Goal: Task Accomplishment & Management: Use online tool/utility

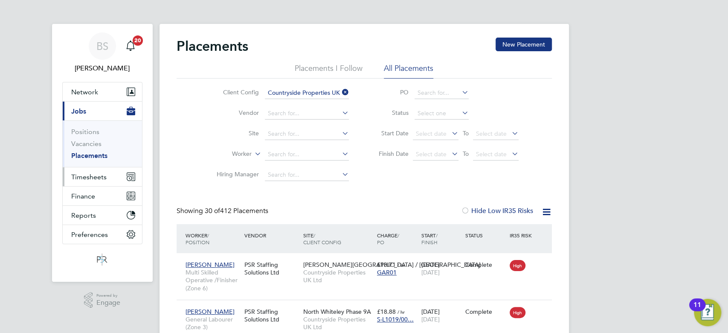
click at [84, 182] on button "Timesheets" at bounding box center [102, 176] width 79 height 19
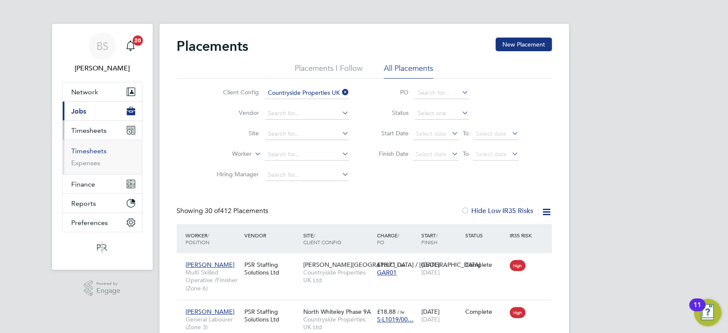
click at [83, 152] on link "Timesheets" at bounding box center [88, 151] width 35 height 8
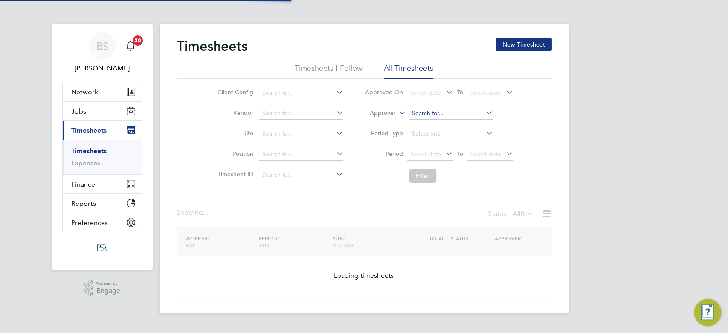
click at [390, 115] on label "Approver" at bounding box center [376, 113] width 38 height 9
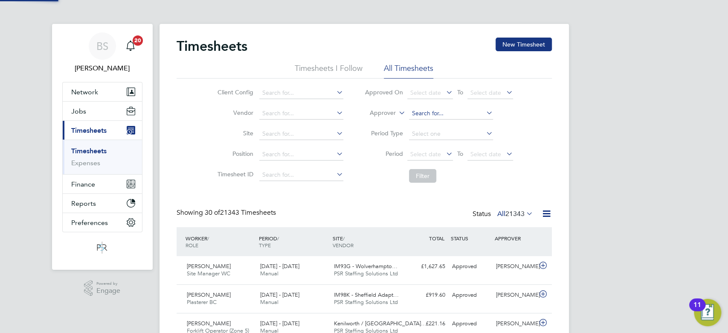
click at [420, 113] on input at bounding box center [451, 113] width 84 height 12
click at [374, 110] on label "Approver" at bounding box center [376, 113] width 38 height 9
click at [384, 119] on li "Approver" at bounding box center [439, 113] width 170 height 20
click at [382, 111] on label "Approver" at bounding box center [376, 113] width 38 height 9
click at [369, 124] on li "Worker" at bounding box center [375, 122] width 42 height 11
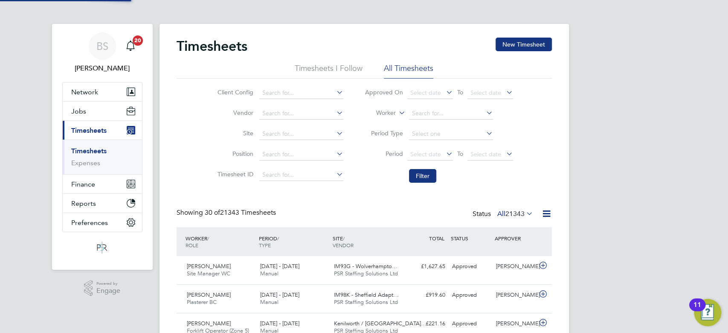
click at [436, 111] on input at bounding box center [451, 113] width 84 height 12
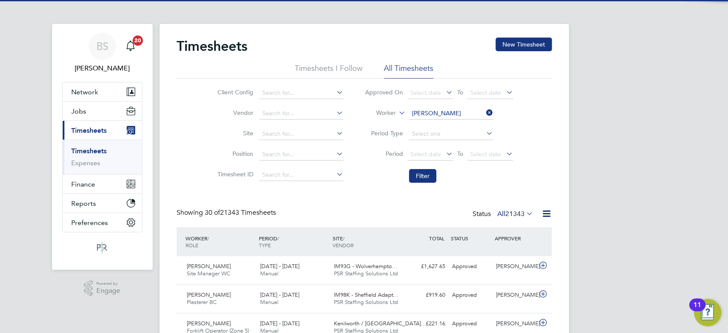
click at [463, 122] on b "[PERSON_NAME]" at bounding box center [487, 124] width 49 height 7
type input "[PERSON_NAME]"
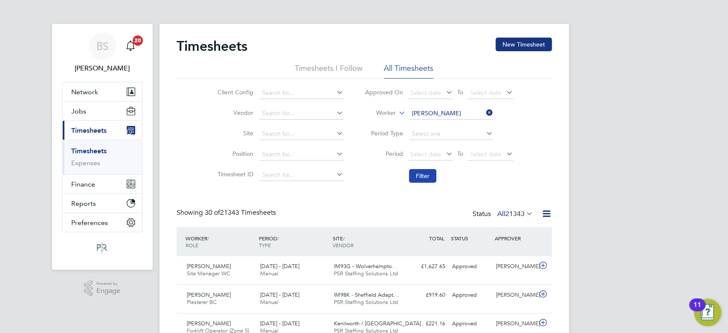
click at [429, 173] on button "Filter" at bounding box center [422, 176] width 27 height 14
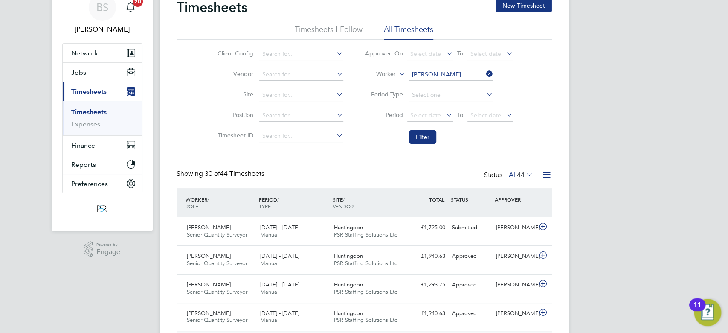
scroll to position [57, 0]
